Goal: Find contact information: Find contact information

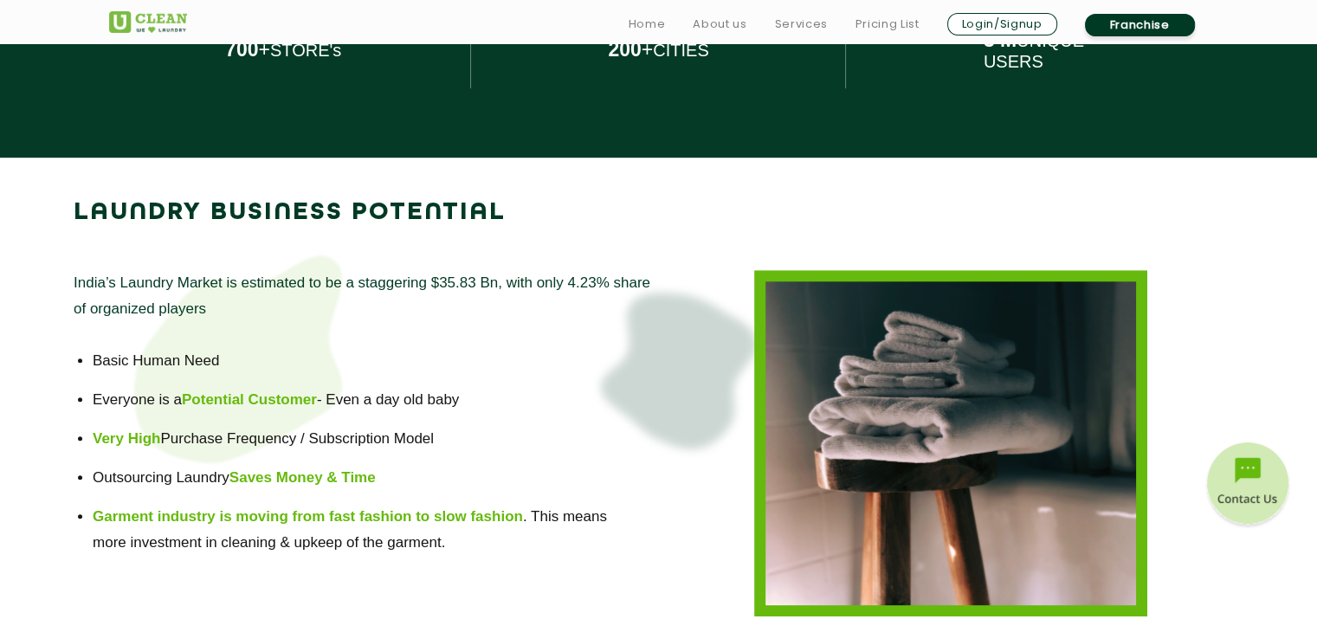
scroll to position [1072, 0]
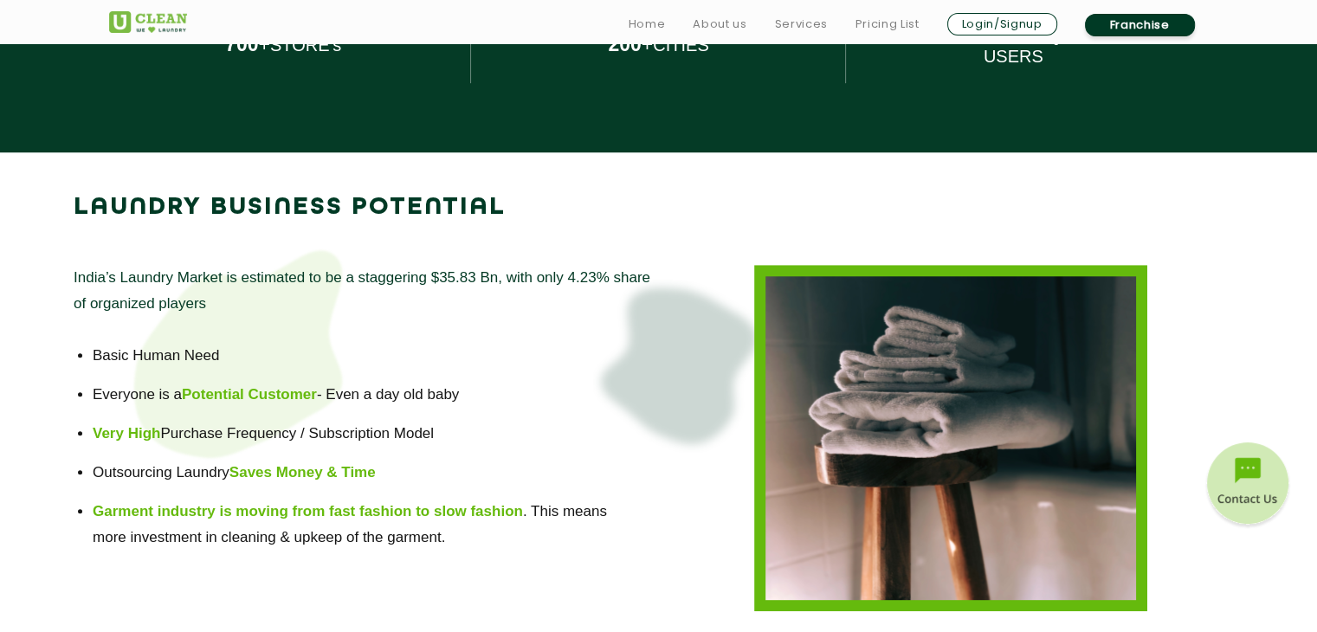
click at [675, 332] on div at bounding box center [951, 438] width 585 height 346
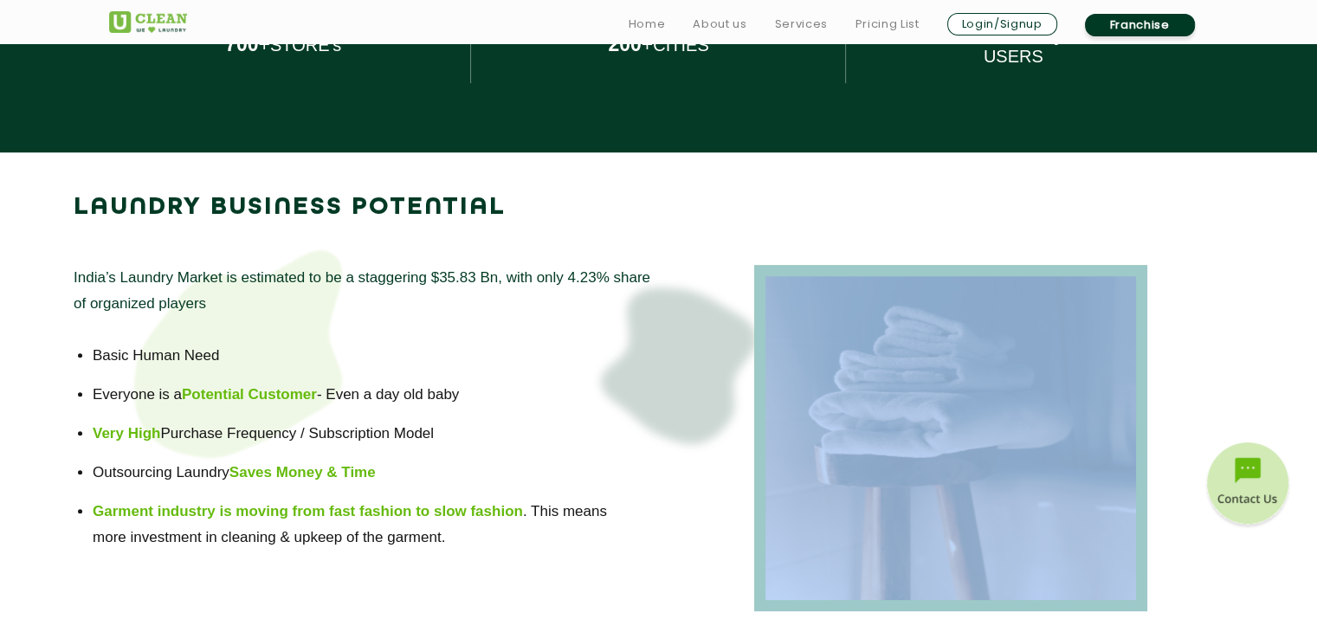
click at [675, 332] on div at bounding box center [951, 438] width 585 height 346
click at [659, 347] on div at bounding box center [951, 438] width 585 height 346
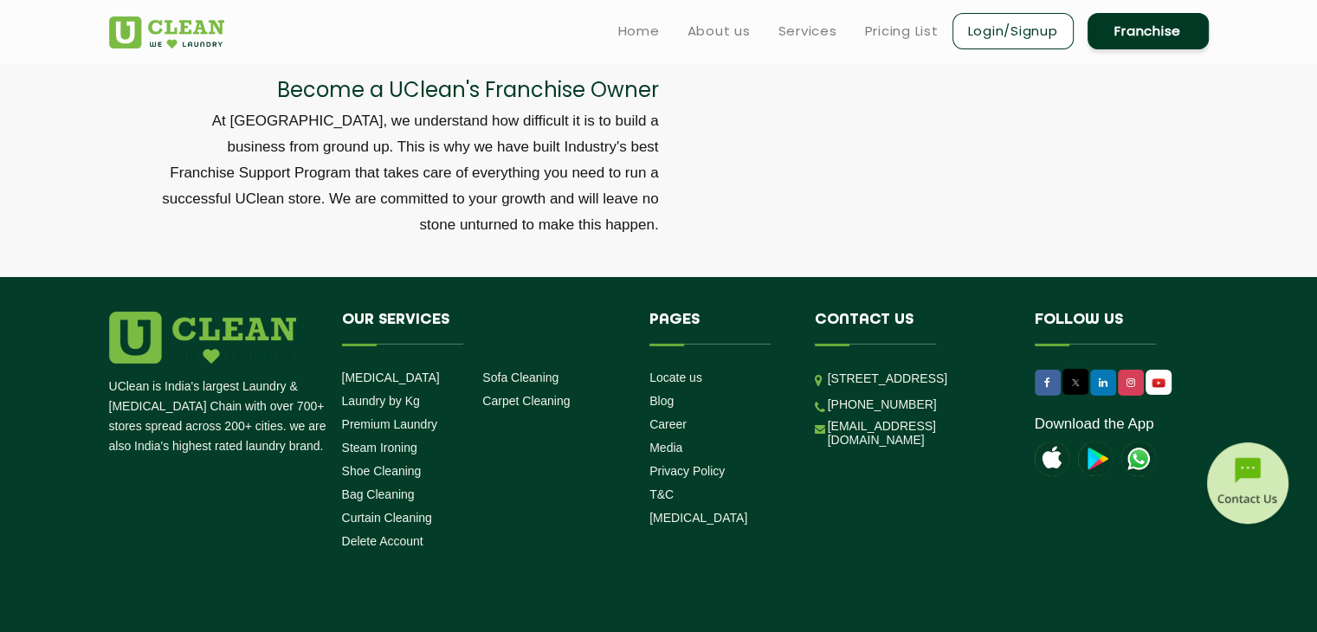
scroll to position [5921, 0]
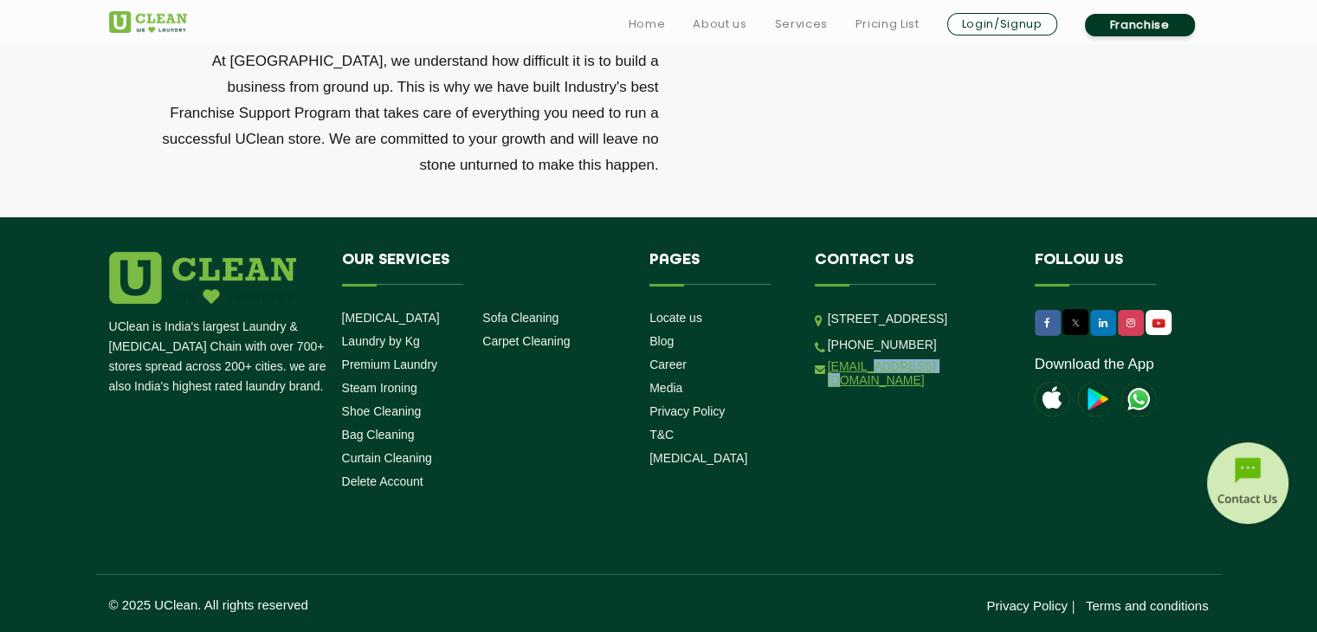
drag, startPoint x: 948, startPoint y: 433, endPoint x: 870, endPoint y: 428, distance: 78.1
click at [870, 388] on li "[EMAIL_ADDRESS][DOMAIN_NAME]" at bounding box center [912, 373] width 194 height 29
copy link "@[DOMAIN_NAME]"
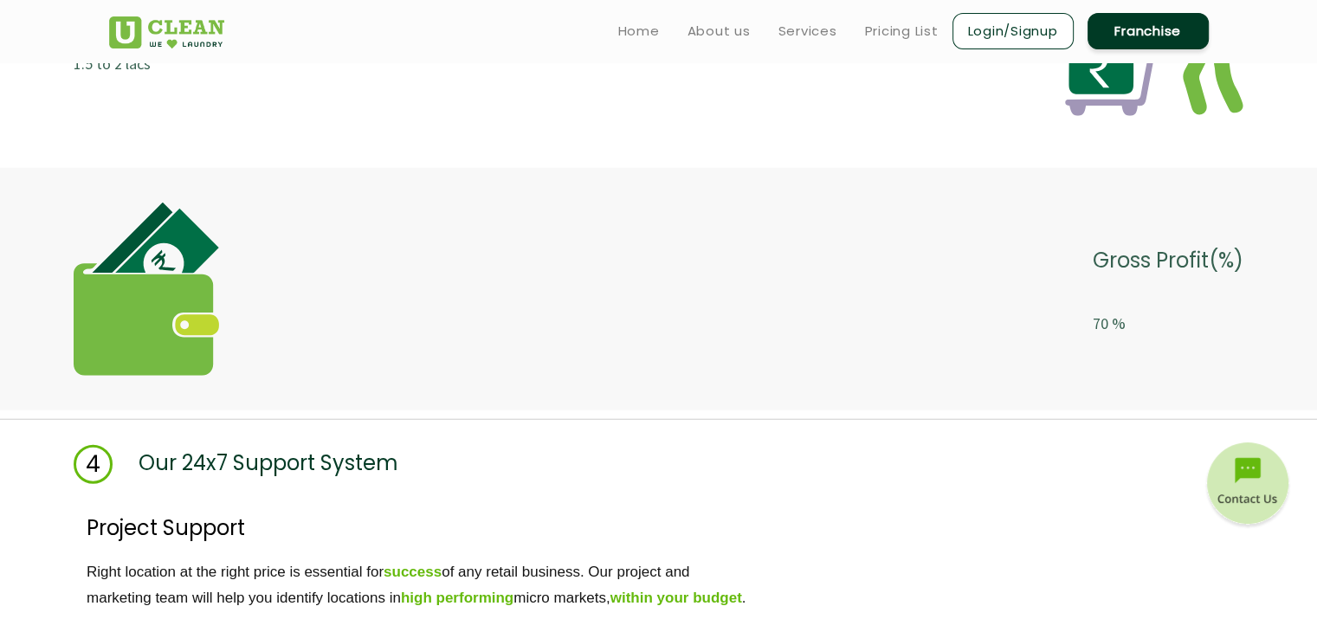
scroll to position [4266, 0]
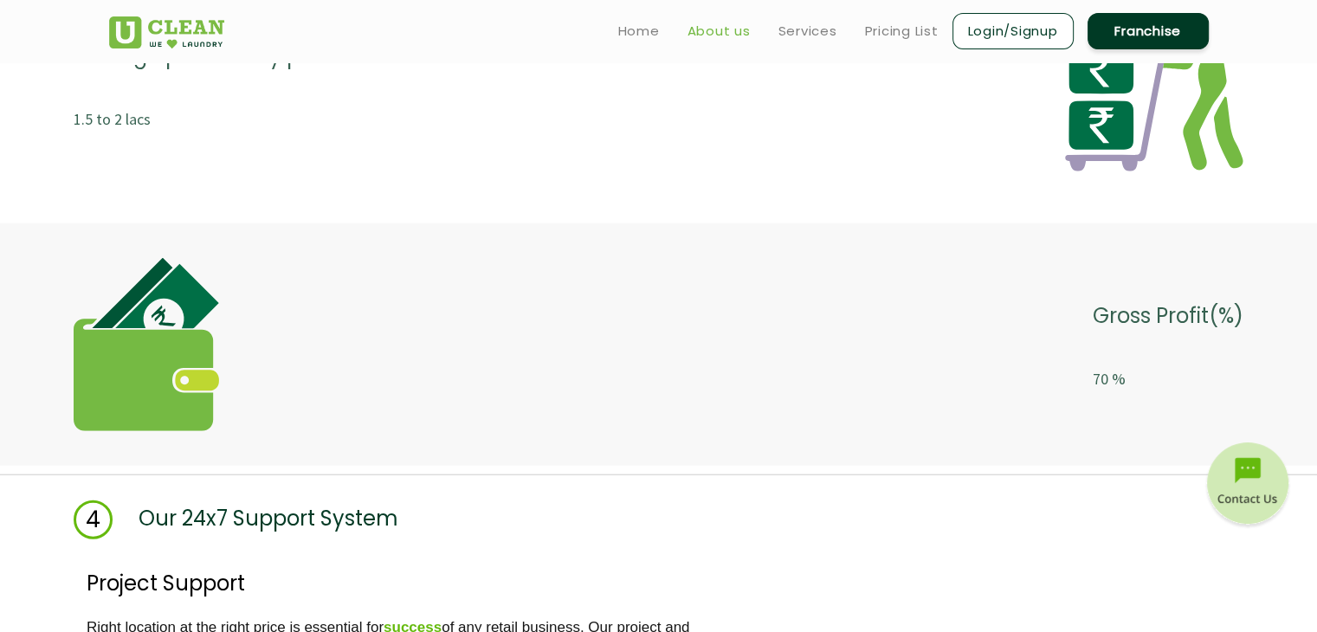
click at [724, 37] on link "About us" at bounding box center [718, 31] width 63 height 21
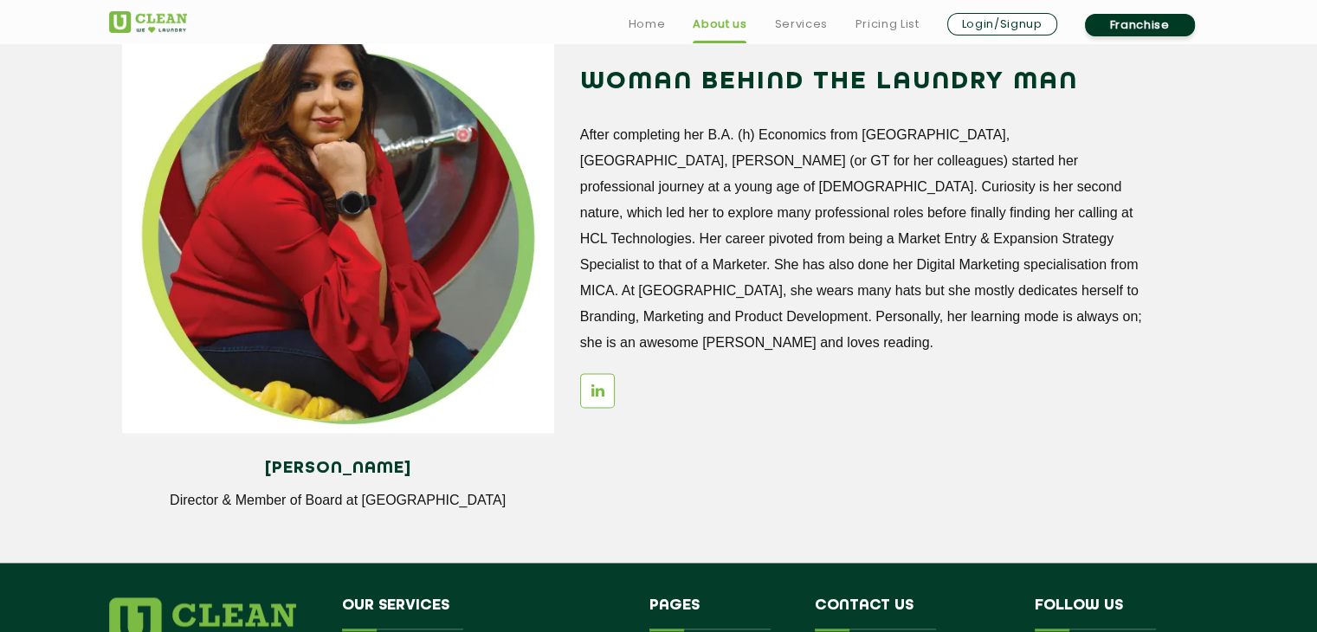
scroll to position [2116, 0]
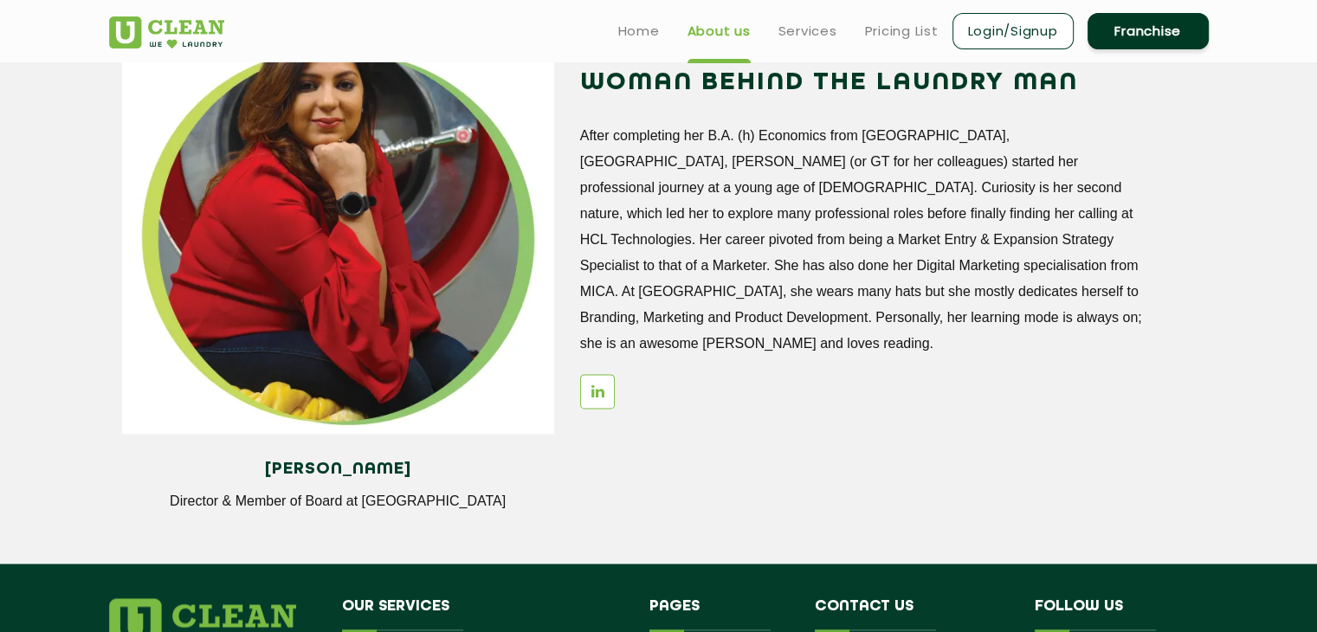
click at [274, 474] on h4 "[PERSON_NAME]" at bounding box center [338, 469] width 406 height 19
copy h4 "[PERSON_NAME]"
